Goal: Information Seeking & Learning: Learn about a topic

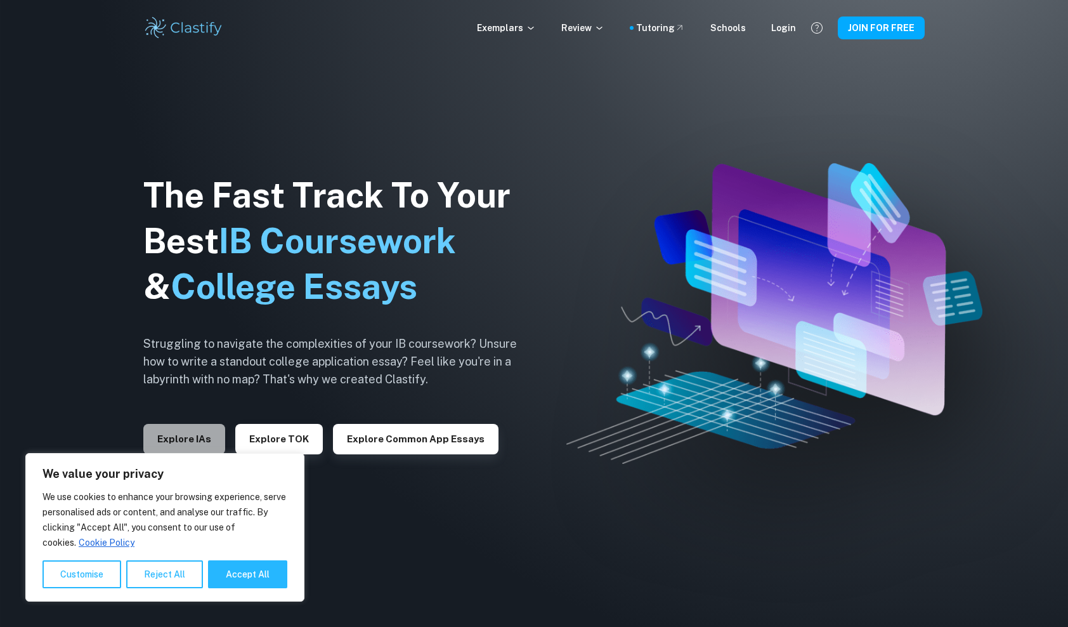
click at [189, 440] on button "Explore IAs" at bounding box center [184, 439] width 82 height 30
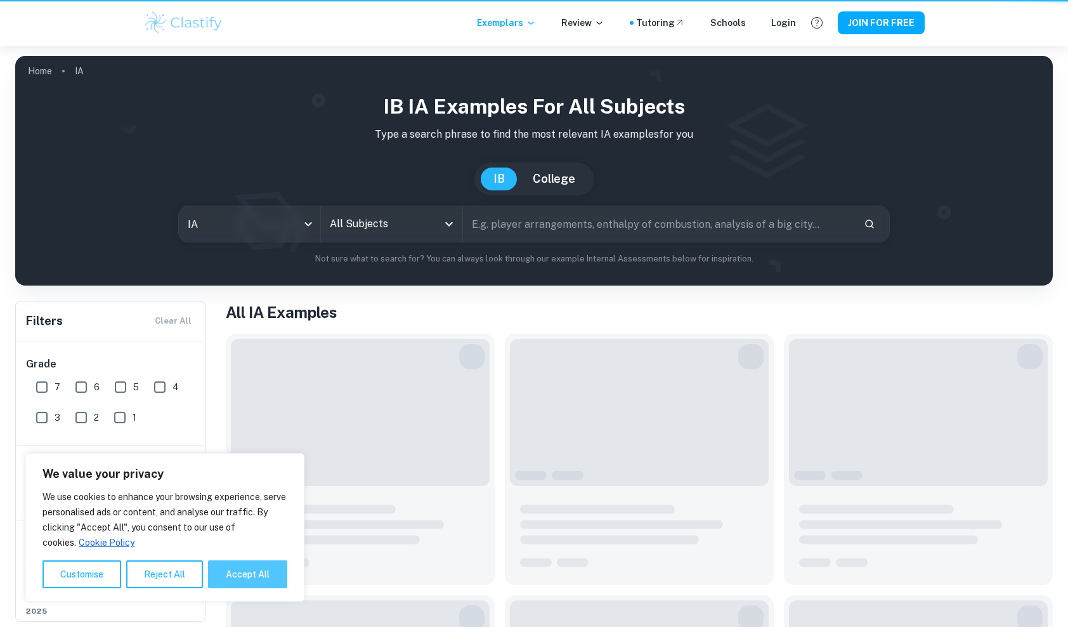
click at [258, 572] on button "Accept All" at bounding box center [247, 574] width 79 height 28
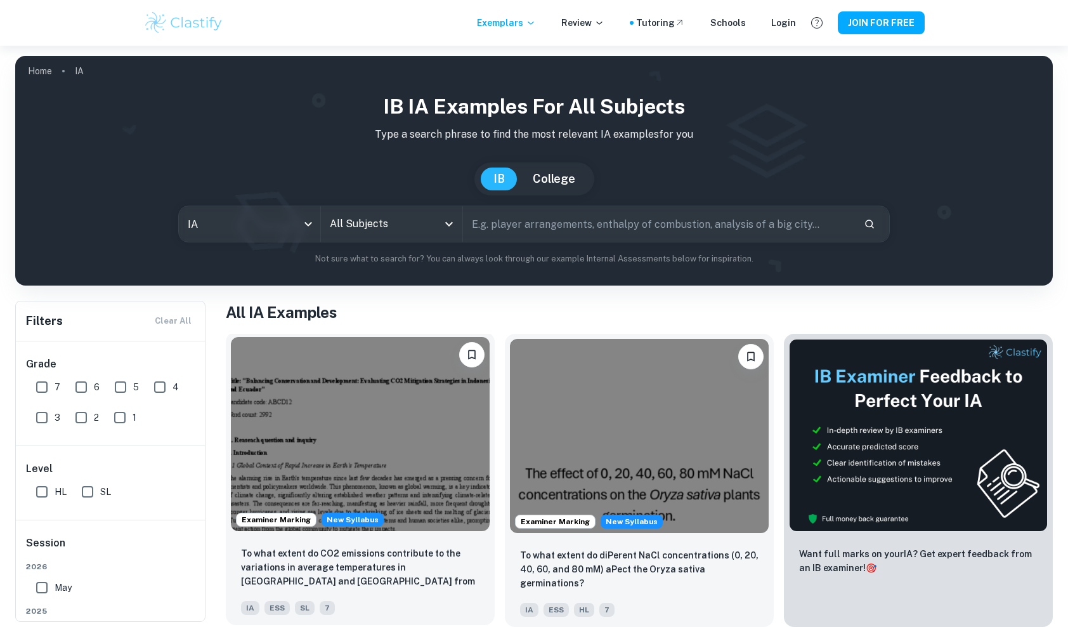
checkbox input "true"
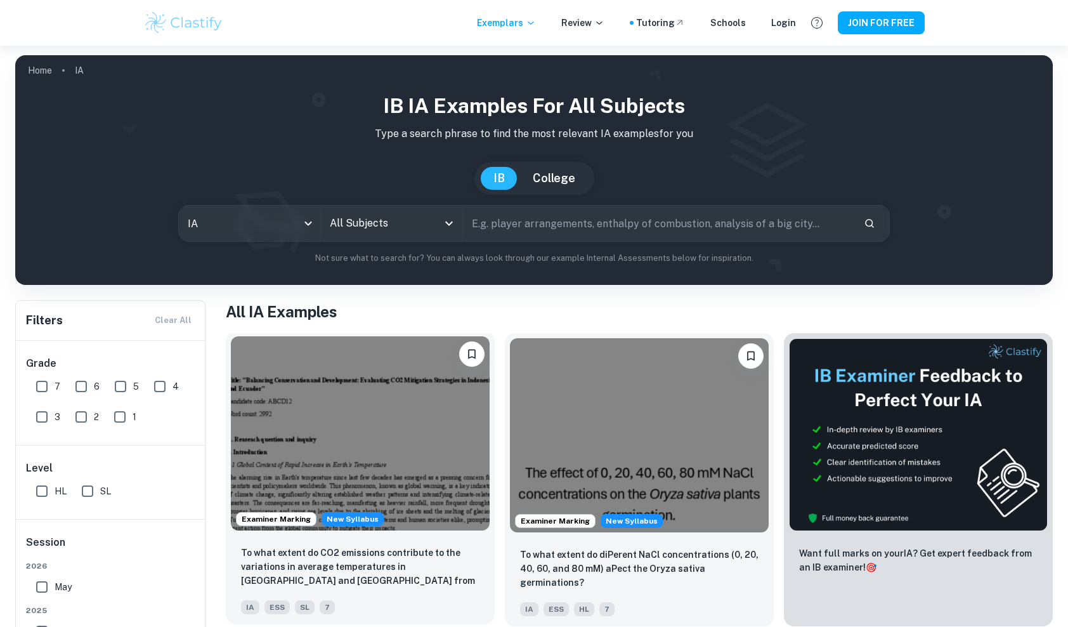
scroll to position [63, 0]
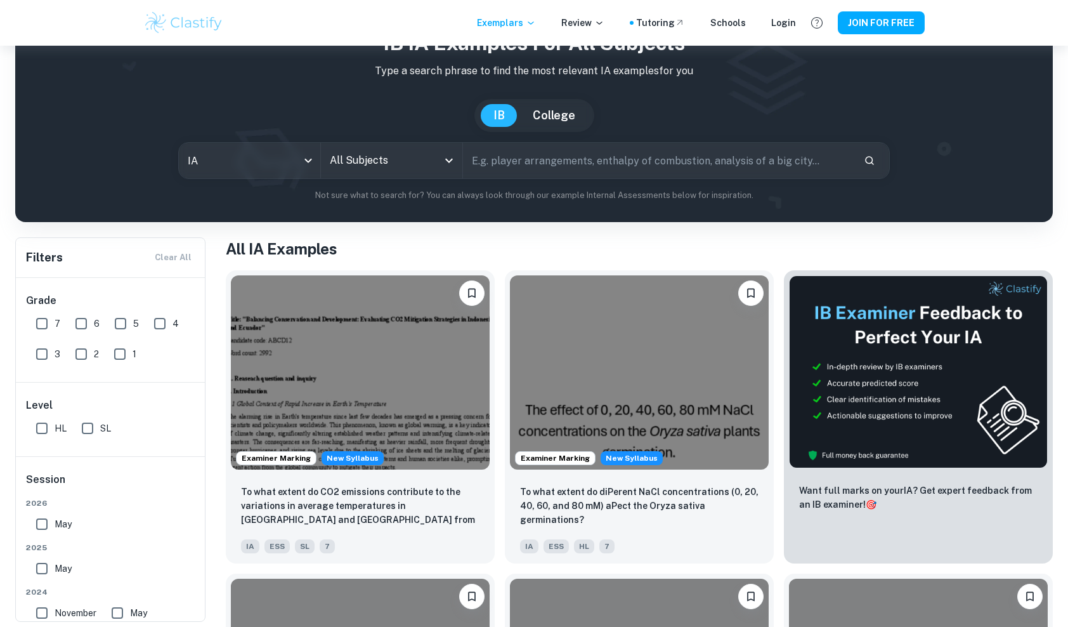
click at [524, 157] on input "text" at bounding box center [658, 161] width 391 height 36
click at [453, 162] on icon "Open" at bounding box center [449, 160] width 15 height 15
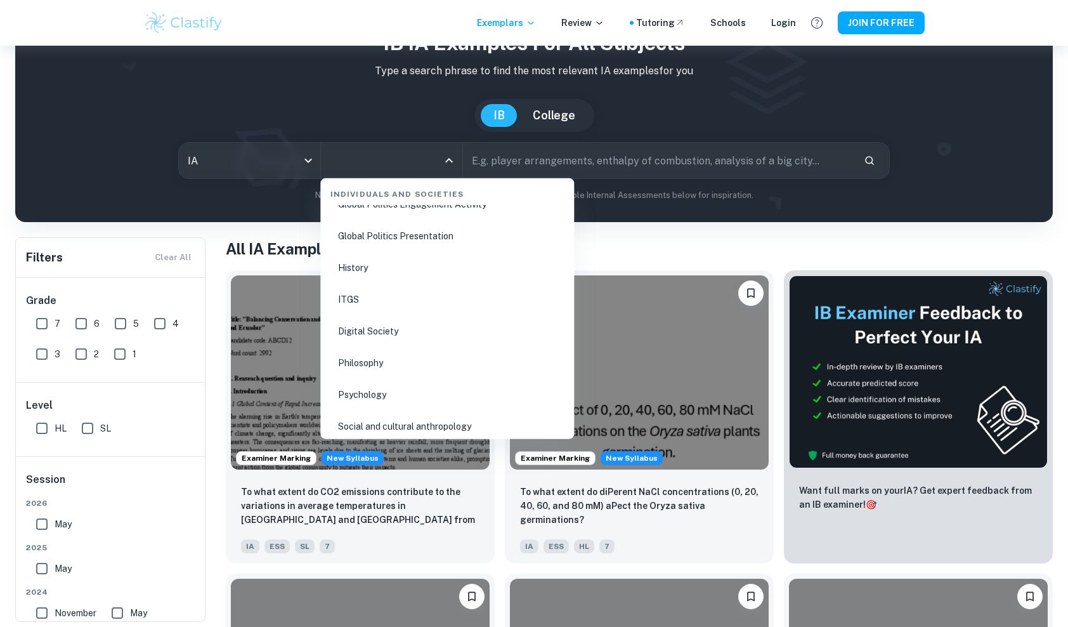
scroll to position [1713, 0]
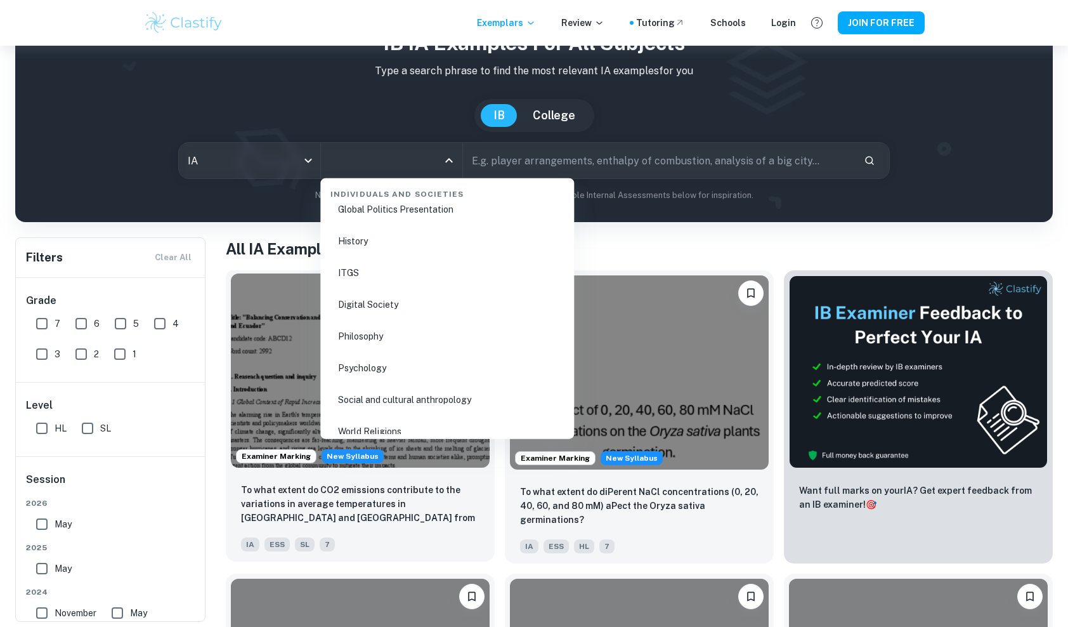
click at [395, 367] on li "Psychology" at bounding box center [447, 367] width 244 height 29
type input "Psychology"
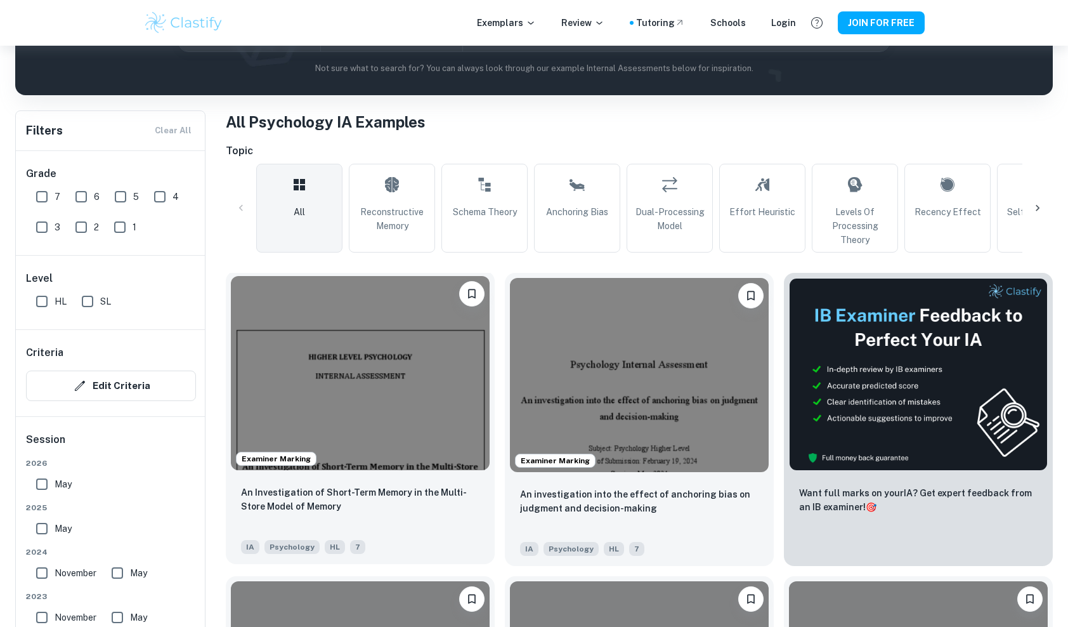
scroll to position [254, 0]
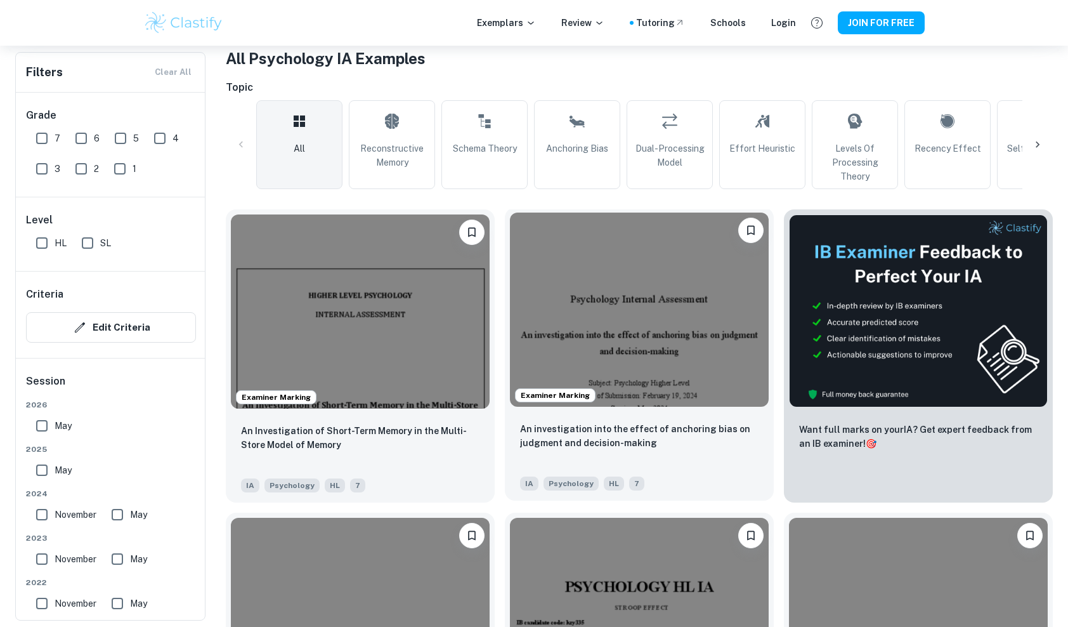
click at [599, 305] on img at bounding box center [639, 310] width 259 height 194
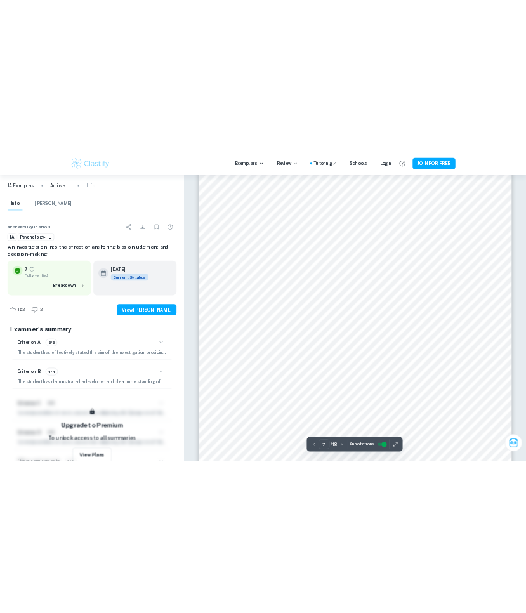
scroll to position [5341, 0]
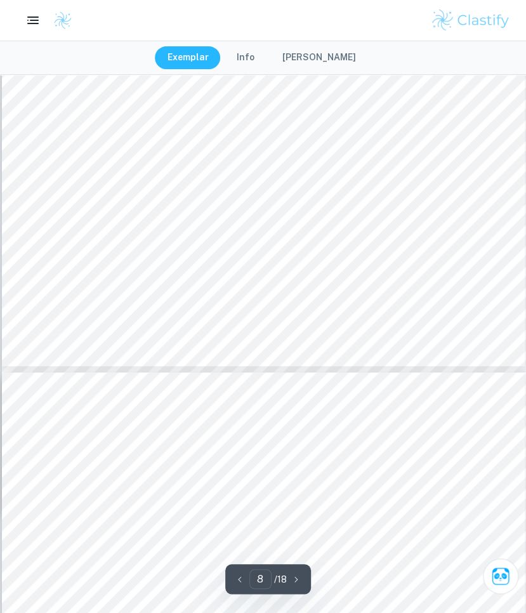
type input "7"
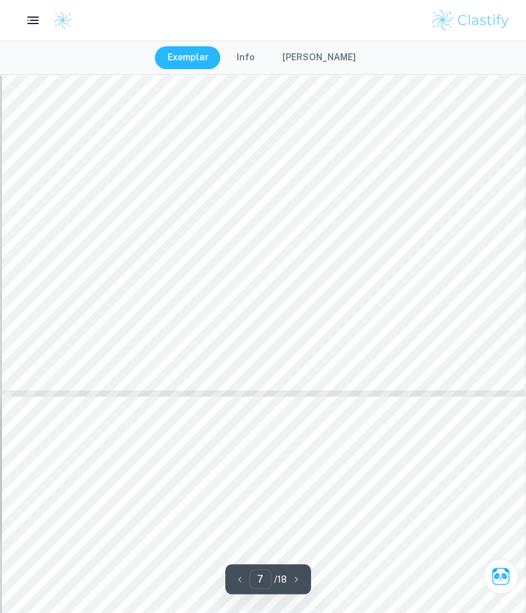
scroll to position [4516, 0]
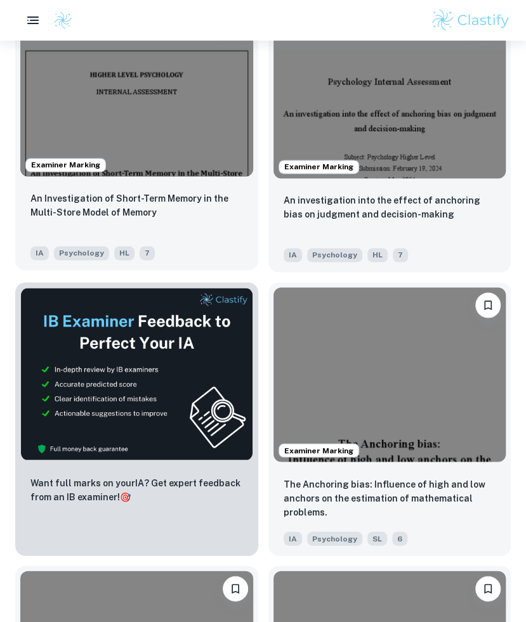
scroll to position [507, 0]
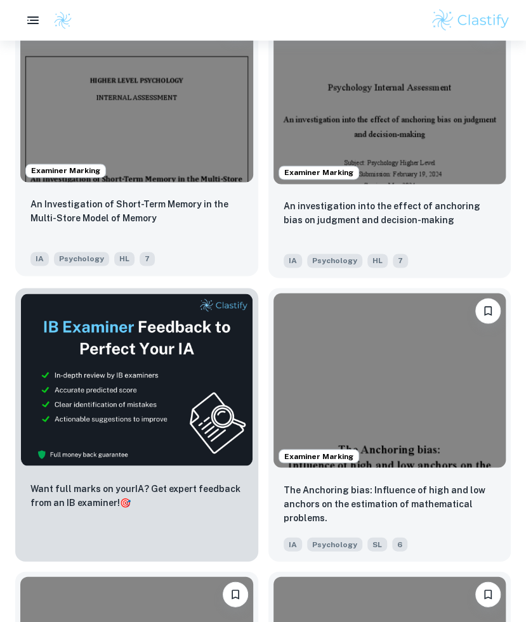
click at [159, 159] on img at bounding box center [136, 95] width 233 height 174
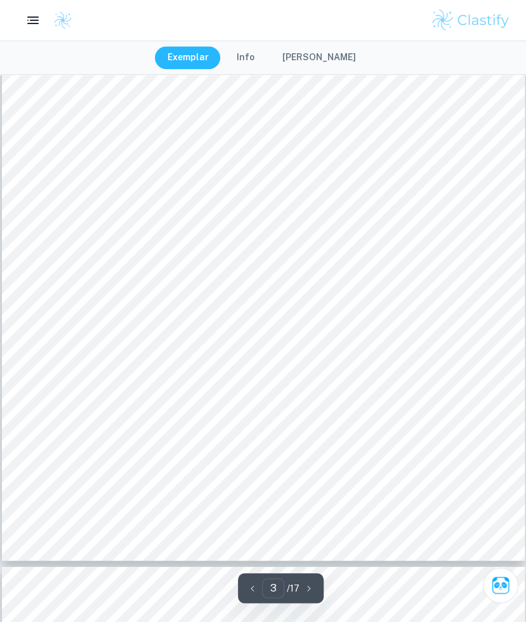
type input "4"
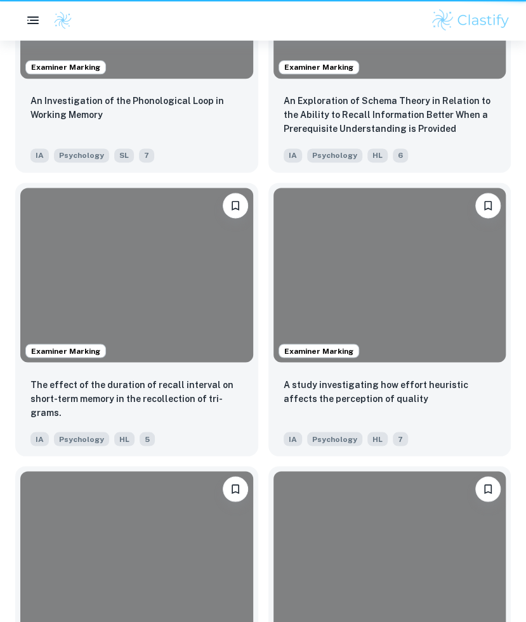
scroll to position [507, 0]
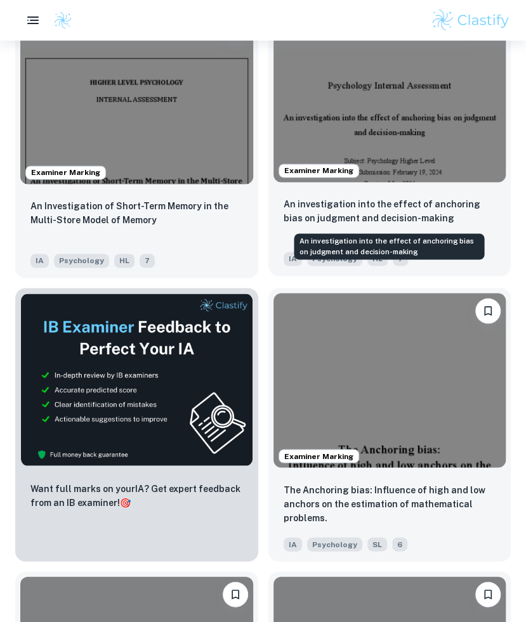
click at [349, 215] on p "An investigation into the effect of anchoring bias on judgment and decision-mak…" at bounding box center [390, 211] width 213 height 28
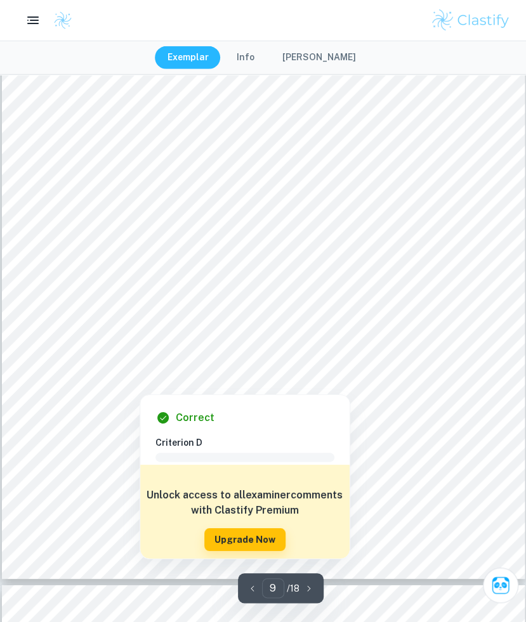
scroll to position [5582, 0]
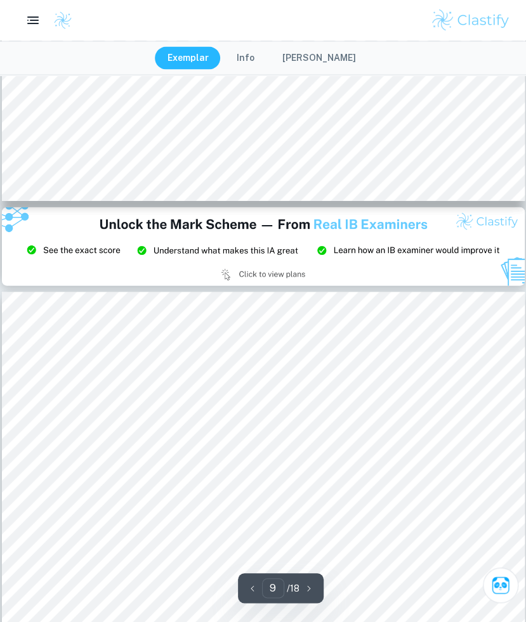
type input "8"
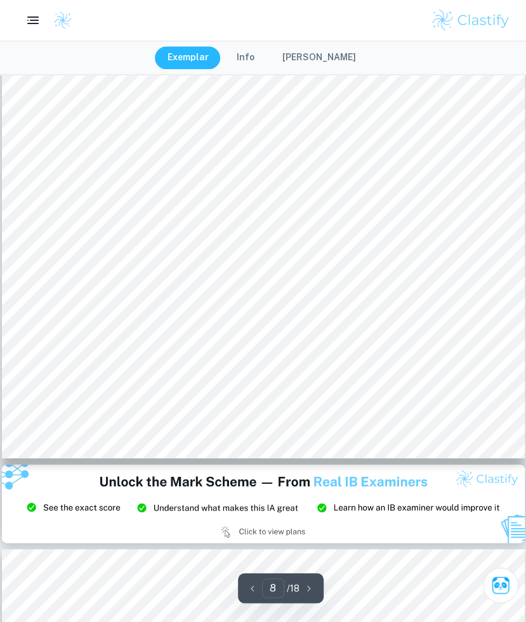
scroll to position [5138, 0]
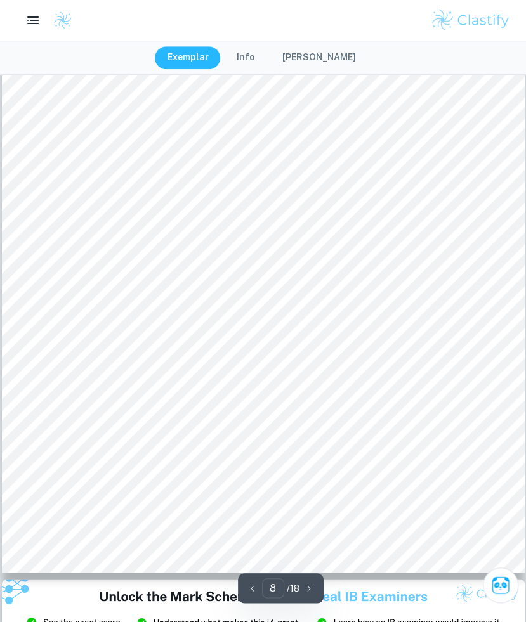
click at [480, 72] on div "Exemplar Info [PERSON_NAME]" at bounding box center [263, 58] width 526 height 34
